Goal: Communication & Community: Answer question/provide support

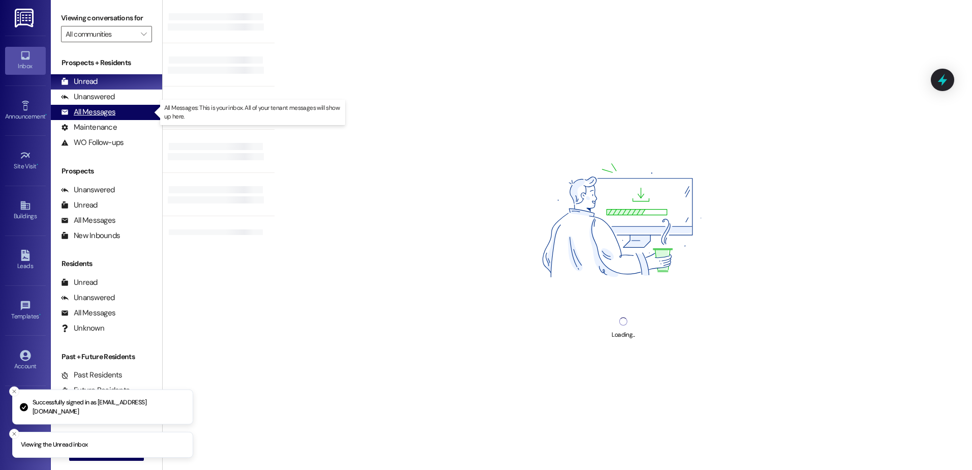
click at [89, 112] on div "All Messages" at bounding box center [88, 112] width 54 height 11
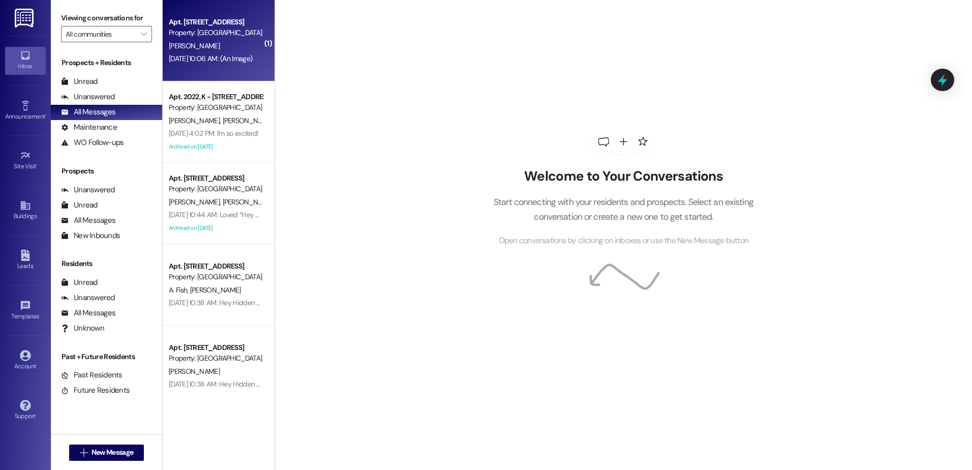
click at [198, 55] on div "Aug 09, 2025 at 10:06 AM: (An Image) Aug 09, 2025 at 10:06 AM: (An Image)" at bounding box center [210, 58] width 83 height 9
click at [217, 23] on div "Apt. [STREET_ADDRESS]" at bounding box center [216, 22] width 94 height 11
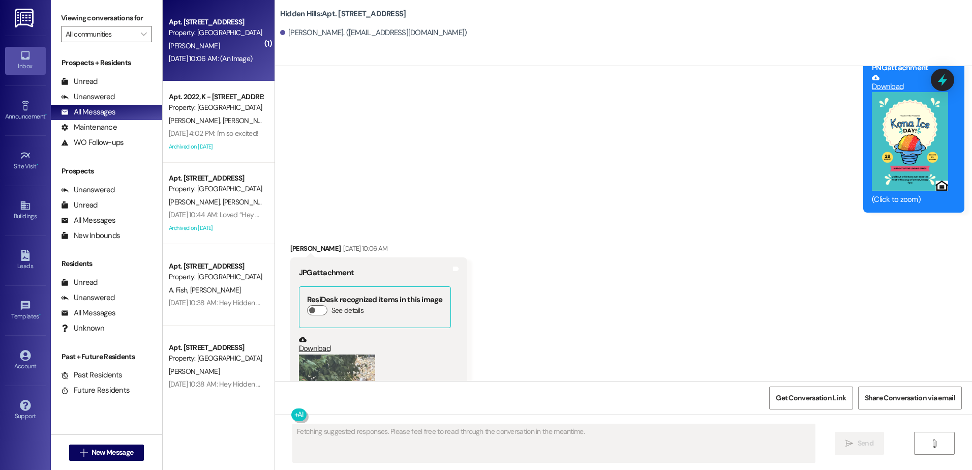
scroll to position [3192, 0]
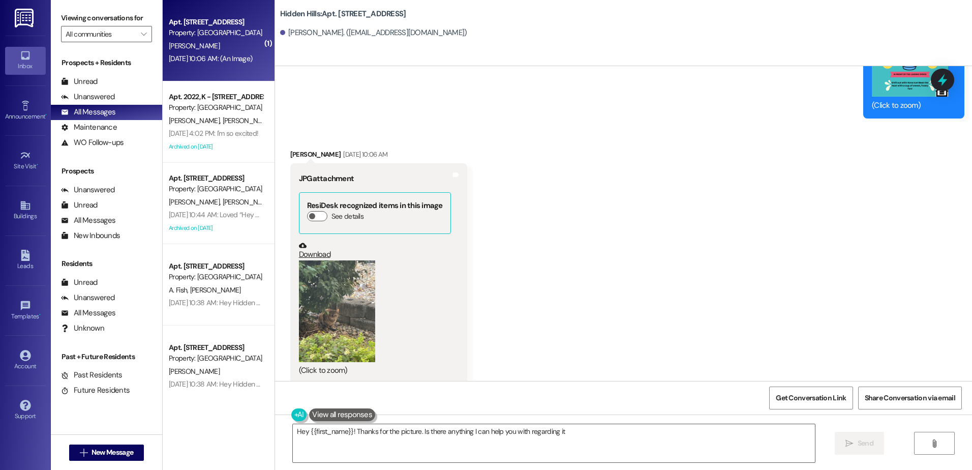
type textarea "Hey {{first_name}}! Thanks for the picture. Is there anything I can help you wi…"
click at [326, 302] on button "Zoom image" at bounding box center [337, 311] width 76 height 102
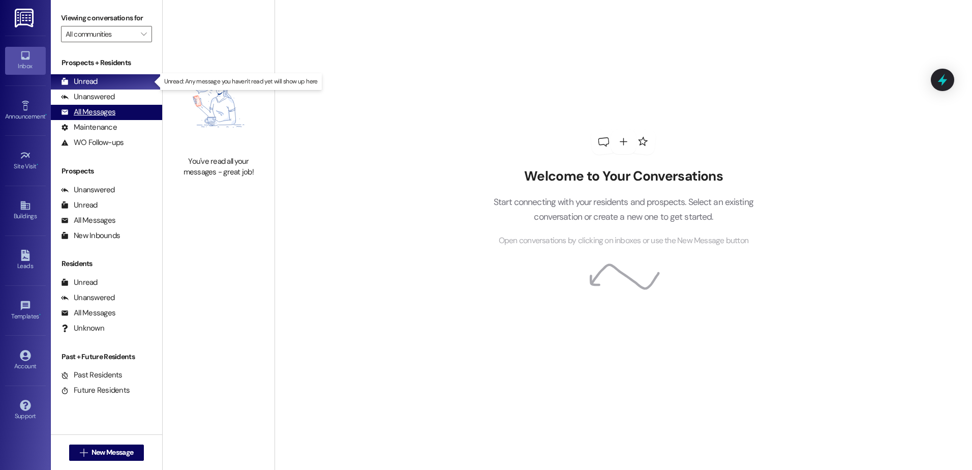
click at [91, 114] on div "All Messages" at bounding box center [88, 112] width 54 height 11
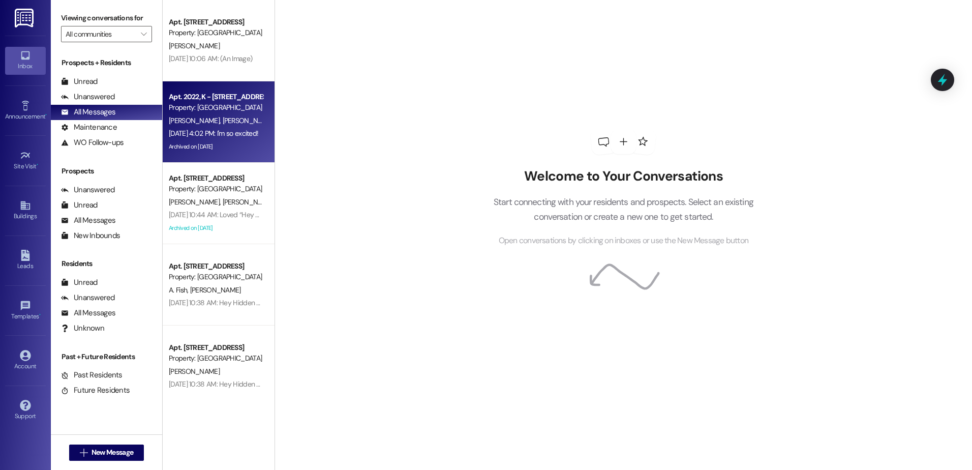
click at [228, 139] on div "[DATE] 4:02 PM: I'm so excited! [DATE] 4:02 PM: I'm so excited!" at bounding box center [216, 133] width 96 height 13
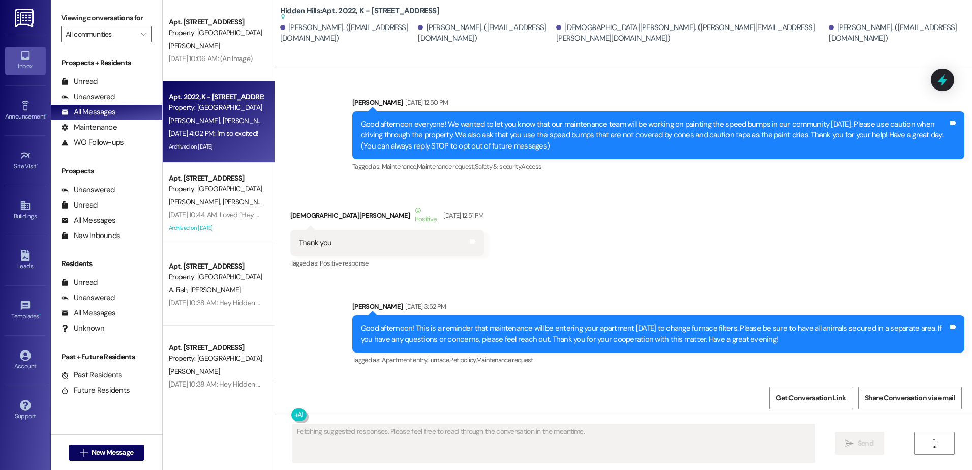
type textarea "Fetching suggested responses. Please feel free to read through the conversation…"
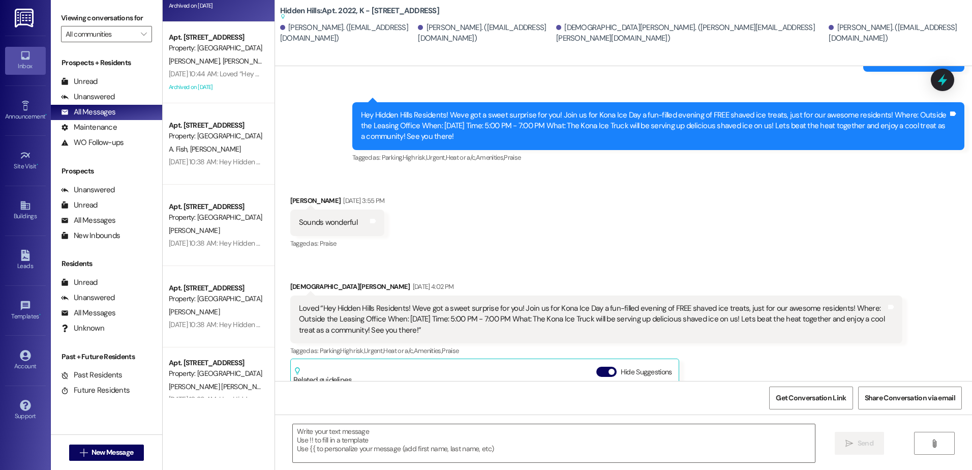
scroll to position [152, 0]
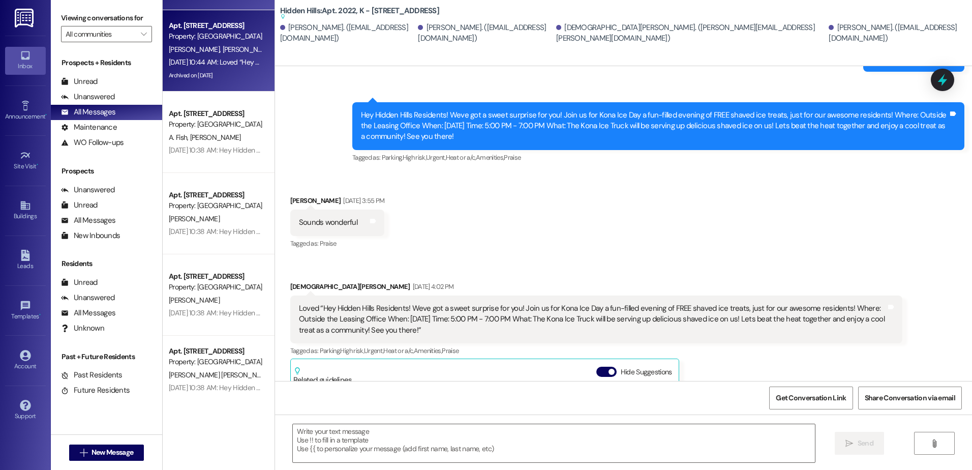
click at [185, 55] on div "[PERSON_NAME] [PERSON_NAME]" at bounding box center [216, 49] width 96 height 13
type textarea "Fetching suggested responses. Please feel free to read through the conversation…"
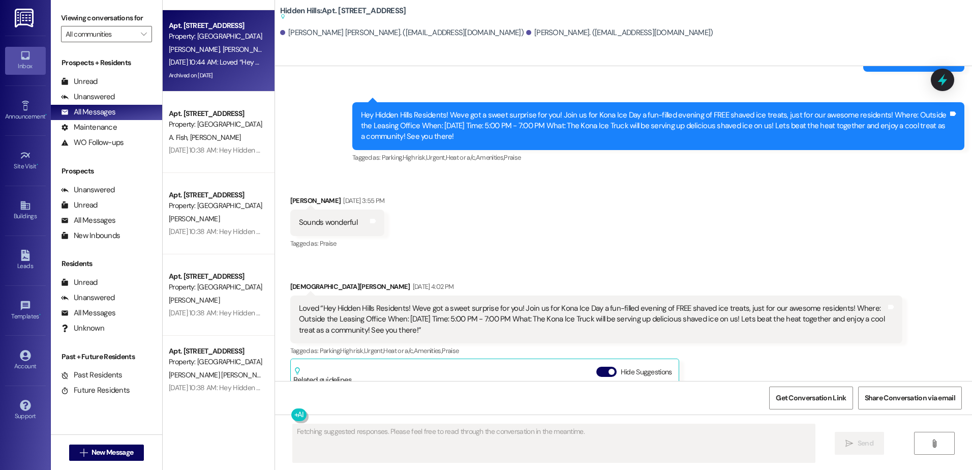
scroll to position [3361, 0]
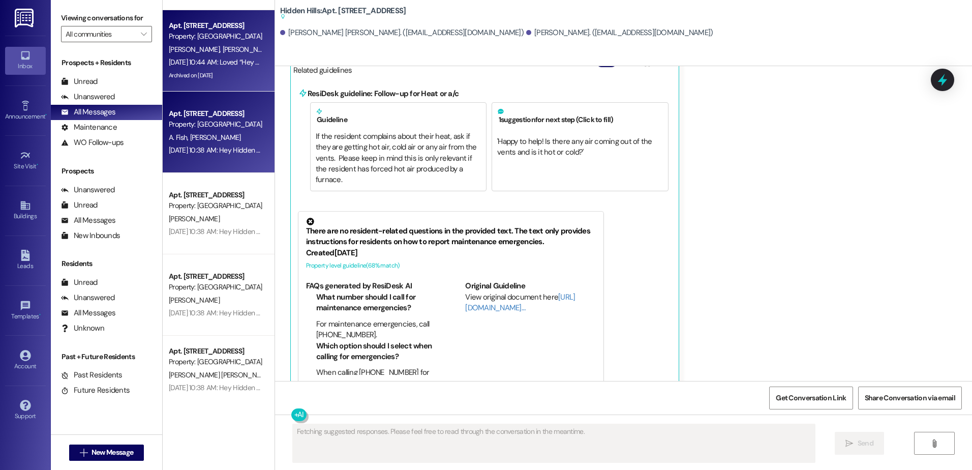
click at [218, 154] on div "[DATE] 10:38 AM: Hey Hidden Hills Residents! Weve got a sweet surprise for you!…" at bounding box center [216, 150] width 96 height 13
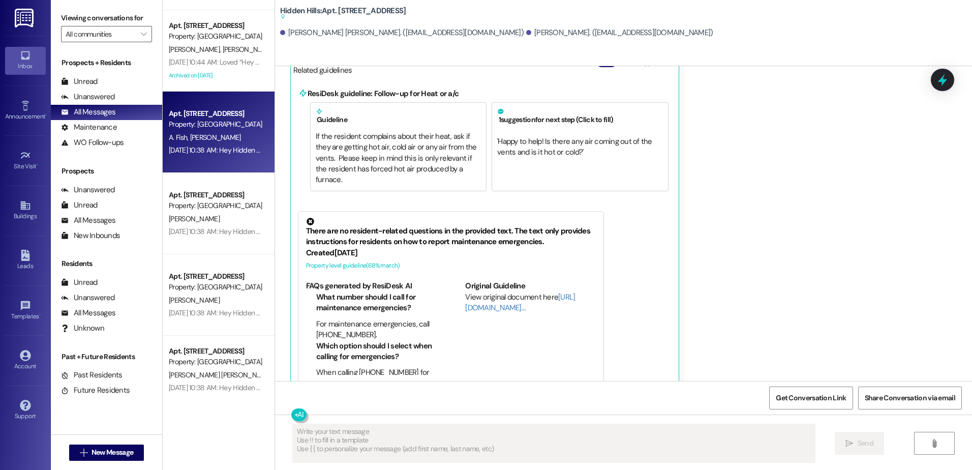
scroll to position [408, 0]
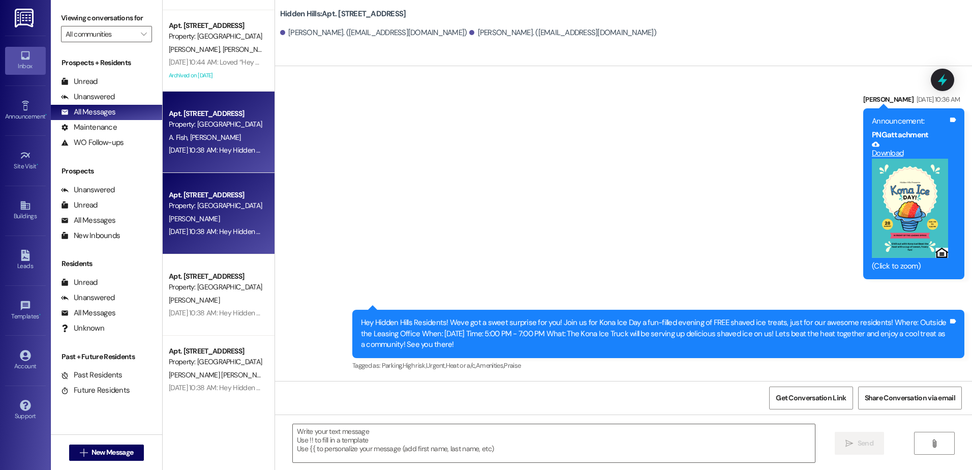
click at [210, 197] on div "Apt. [STREET_ADDRESS]" at bounding box center [216, 195] width 94 height 11
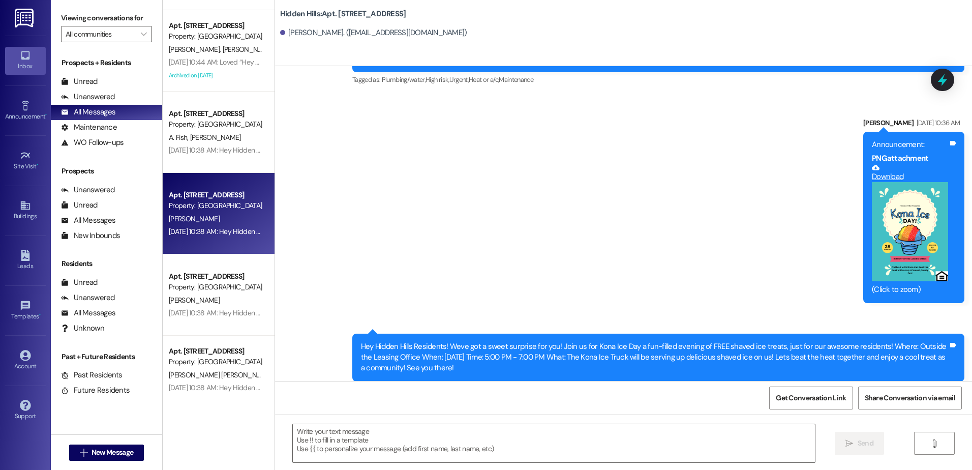
scroll to position [11459, 0]
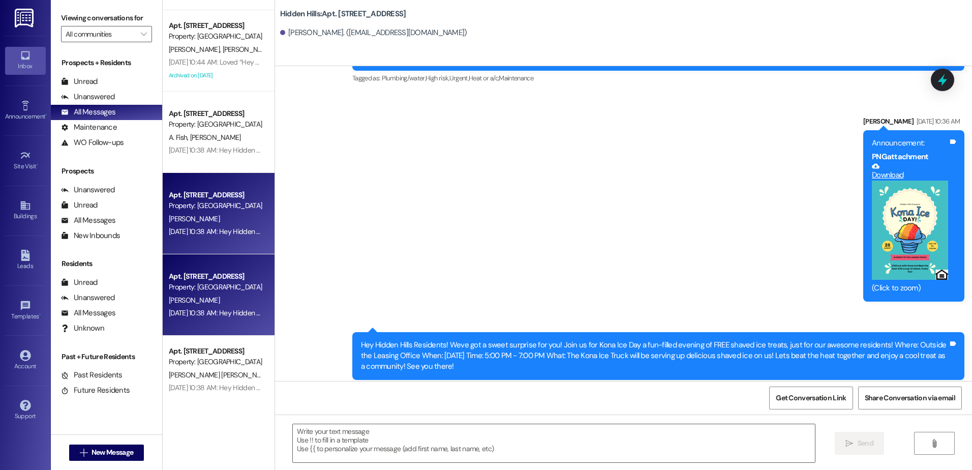
click at [202, 297] on span "[PERSON_NAME]" at bounding box center [194, 299] width 51 height 9
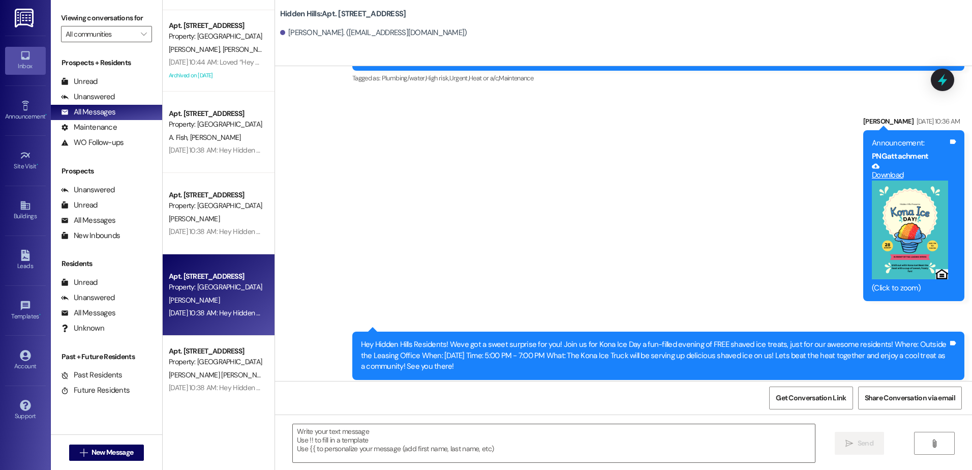
scroll to position [0, 0]
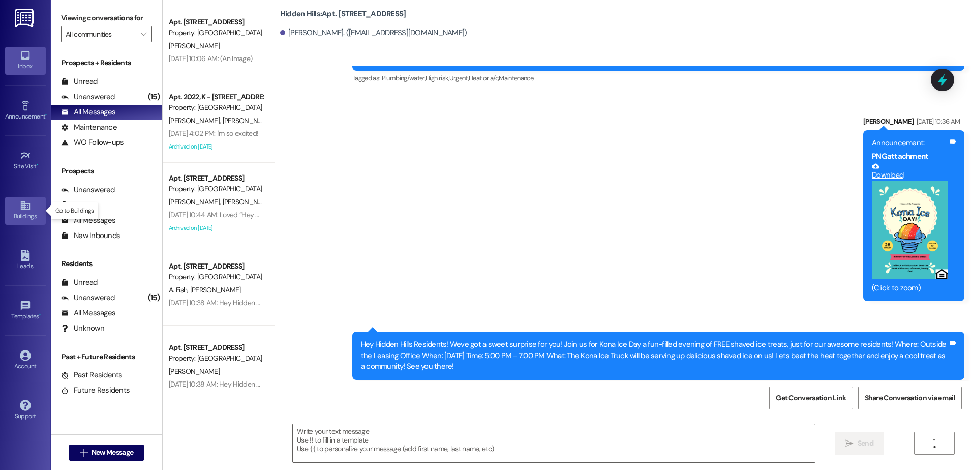
click at [30, 211] on div "Buildings" at bounding box center [25, 216] width 51 height 10
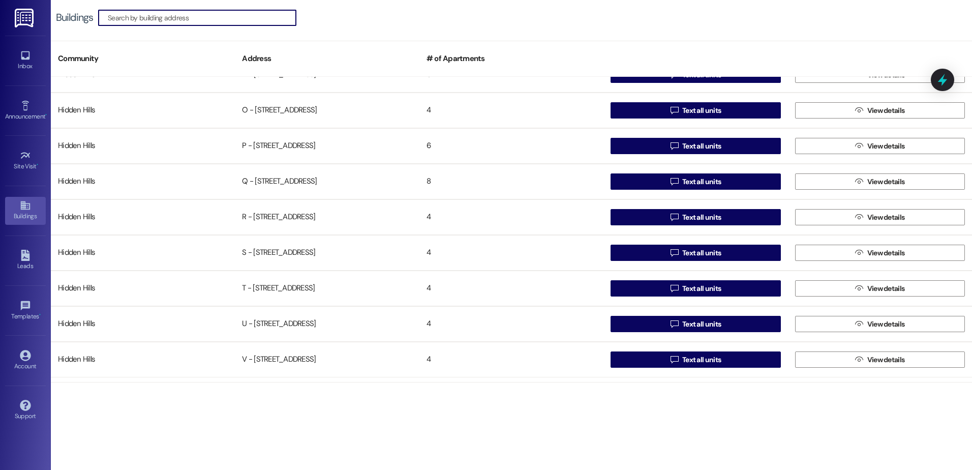
scroll to position [661, 0]
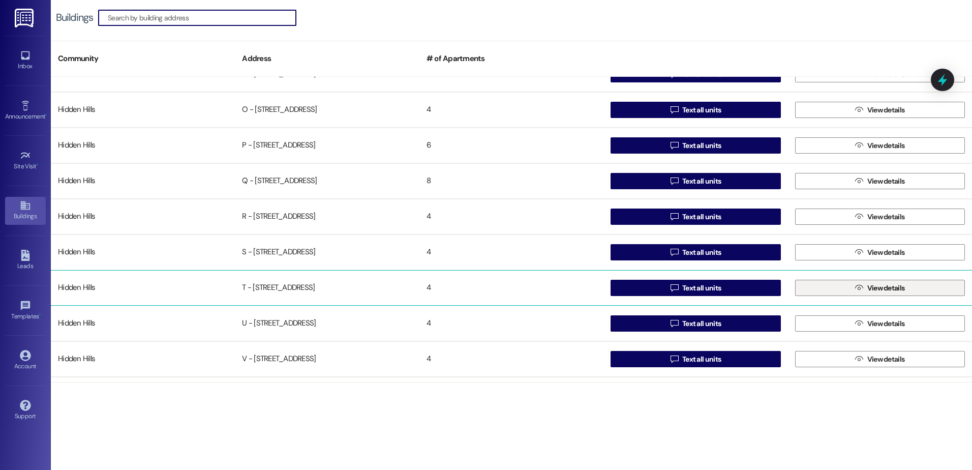
click at [874, 281] on span " View details" at bounding box center [879, 287] width 53 height 15
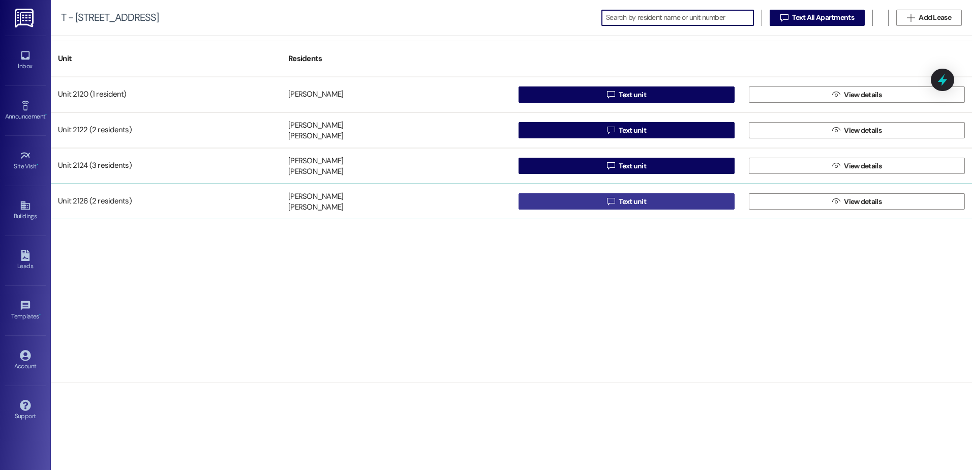
click at [684, 198] on button " Text unit" at bounding box center [626, 201] width 216 height 16
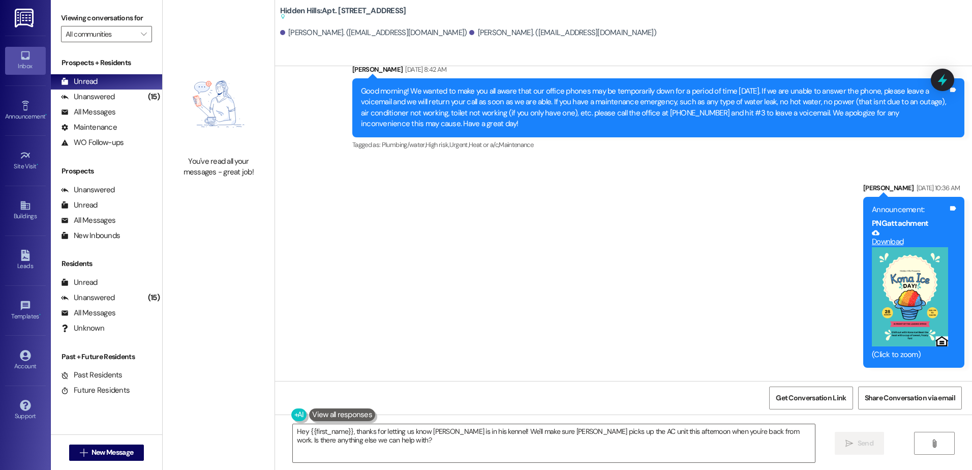
scroll to position [7418, 0]
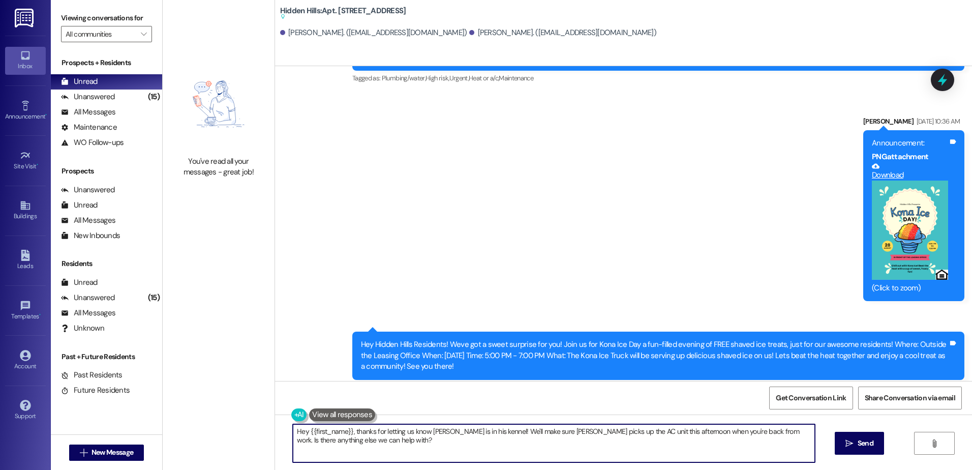
drag, startPoint x: 360, startPoint y: 443, endPoint x: 246, endPoint y: 427, distance: 114.5
click at [246, 427] on div "You've read all your messages - great job! Hidden Hills: Apt. [STREET_ADDRESS] …" at bounding box center [567, 235] width 809 height 470
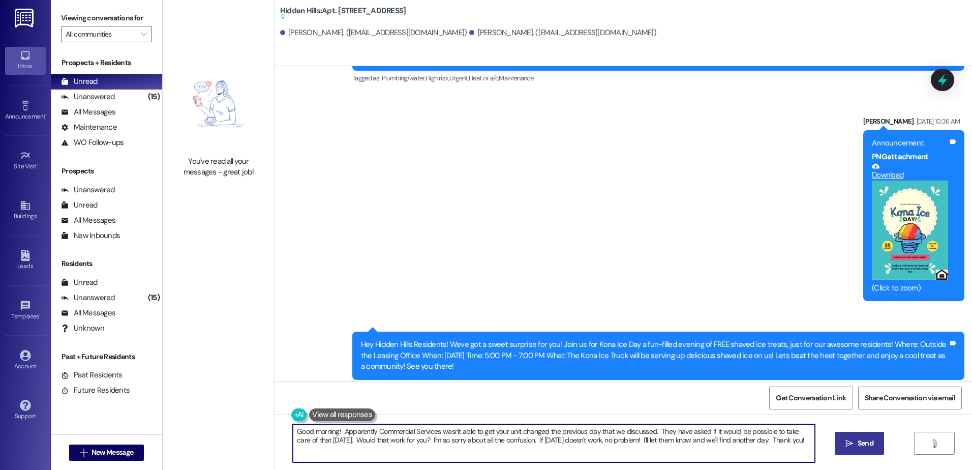
type textarea "Good morning! Apparently Commercial Services wasn't able to get your unit chang…"
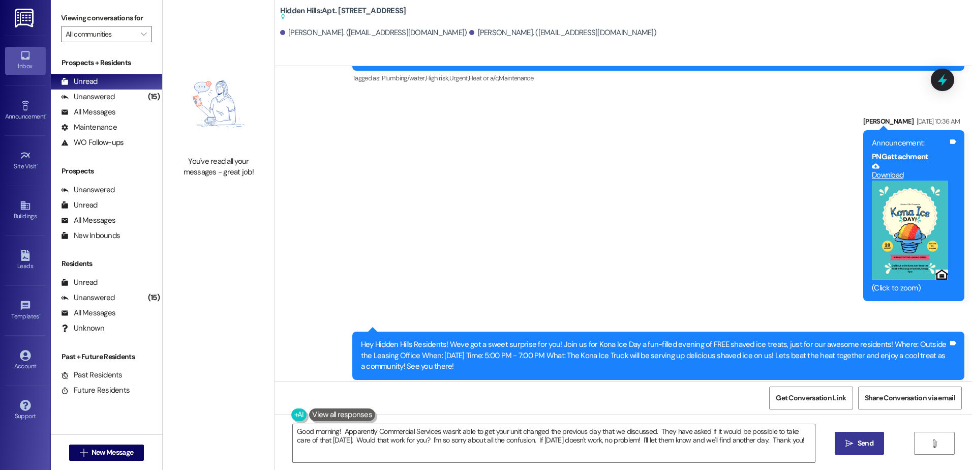
click at [855, 445] on span "Send" at bounding box center [865, 442] width 20 height 11
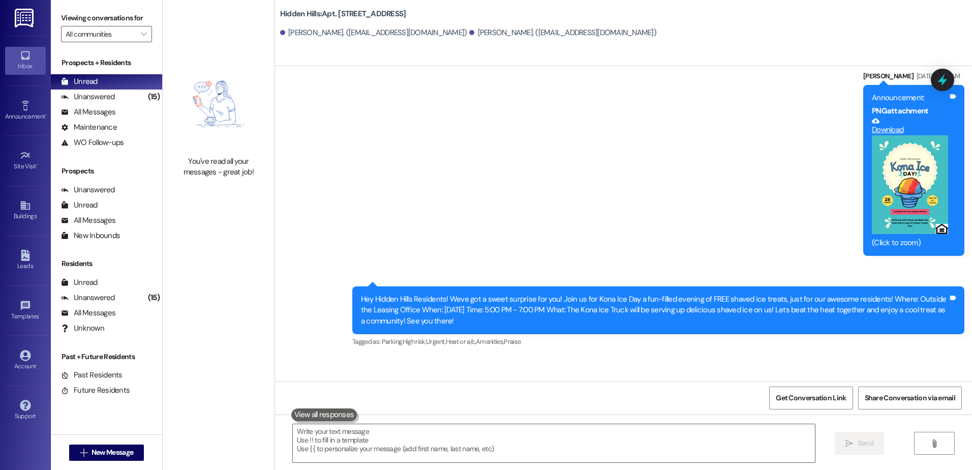
scroll to position [7469, 0]
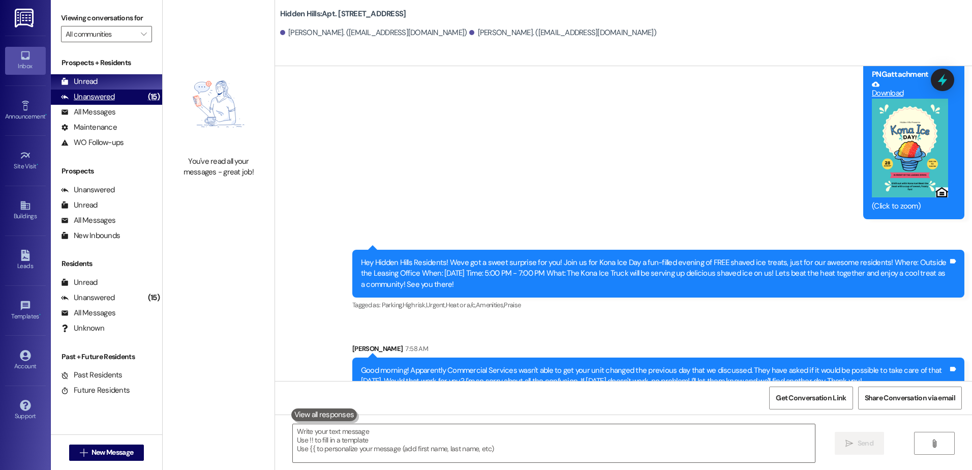
click at [88, 98] on div "Unanswered" at bounding box center [88, 96] width 54 height 11
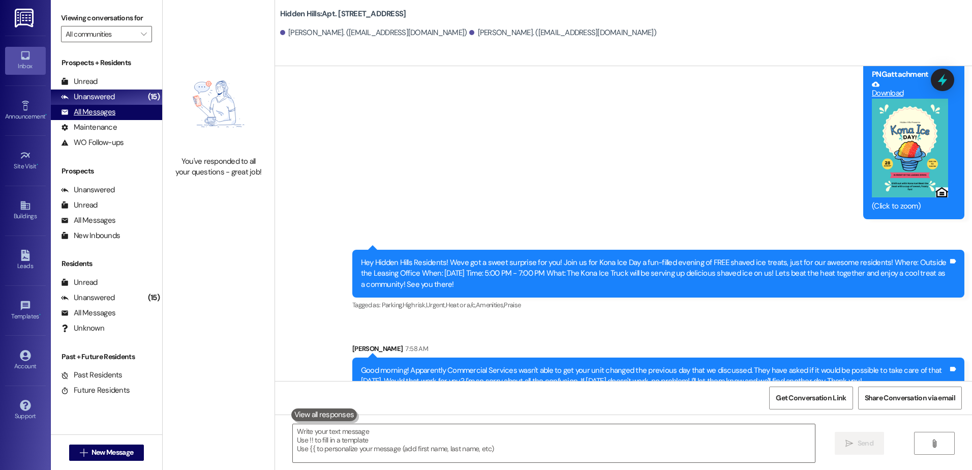
click at [88, 112] on div "All Messages" at bounding box center [88, 112] width 54 height 11
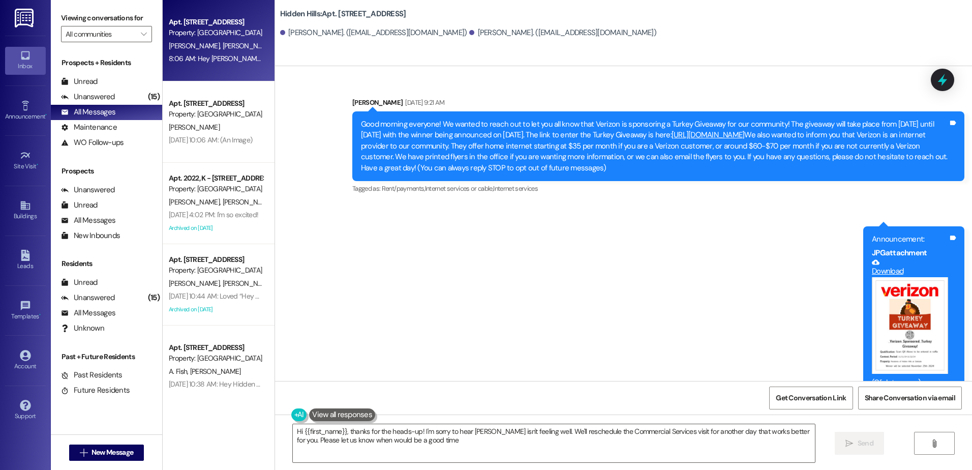
type textarea "Hi {{first_name}}, thanks for the heads-up! I'm sorry to hear [PERSON_NAME] isn…"
